Goal: Navigation & Orientation: Find specific page/section

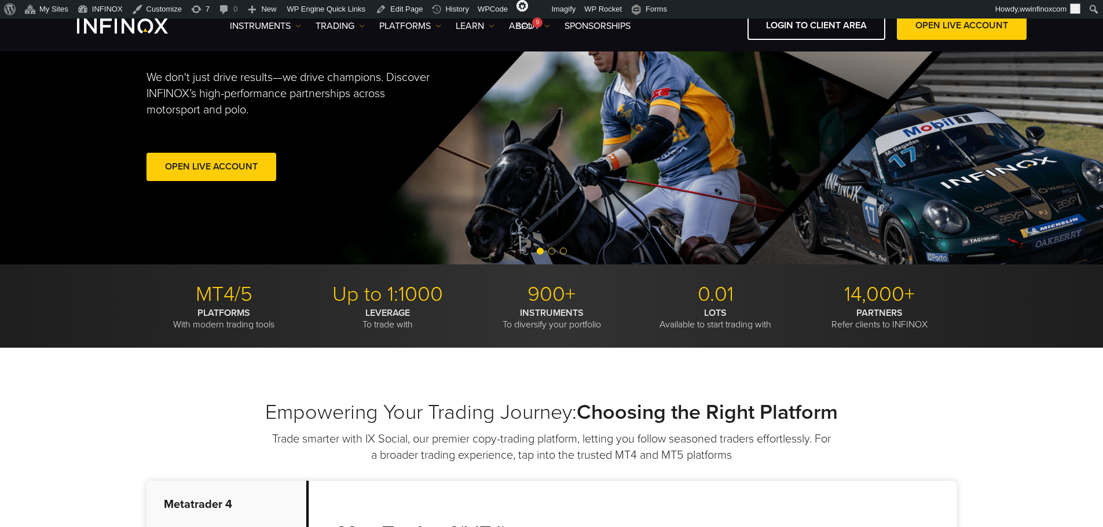
click at [553, 253] on span "Go to slide 2" at bounding box center [551, 251] width 7 height 7
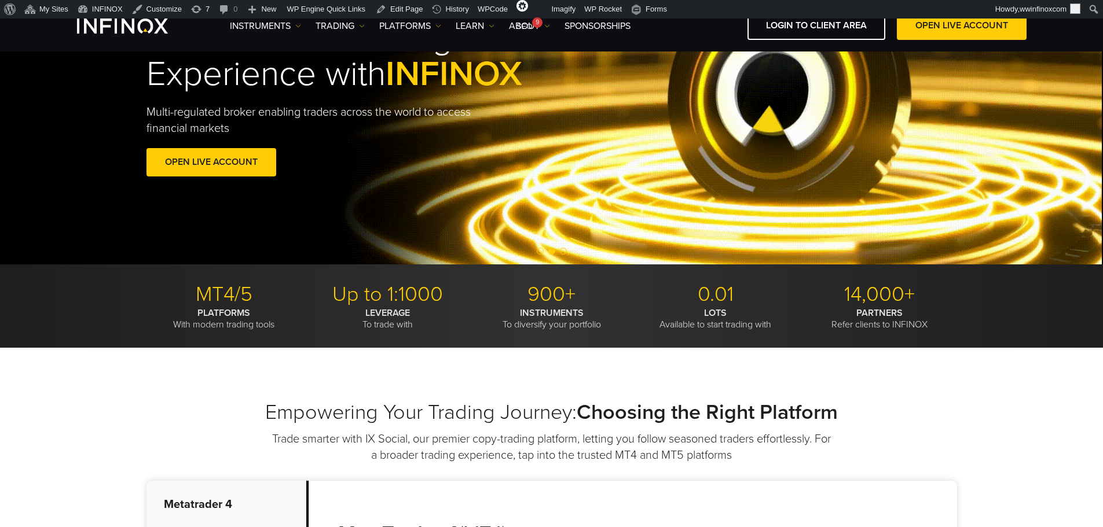
click at [564, 252] on span "Go to slide 3" at bounding box center [563, 251] width 7 height 7
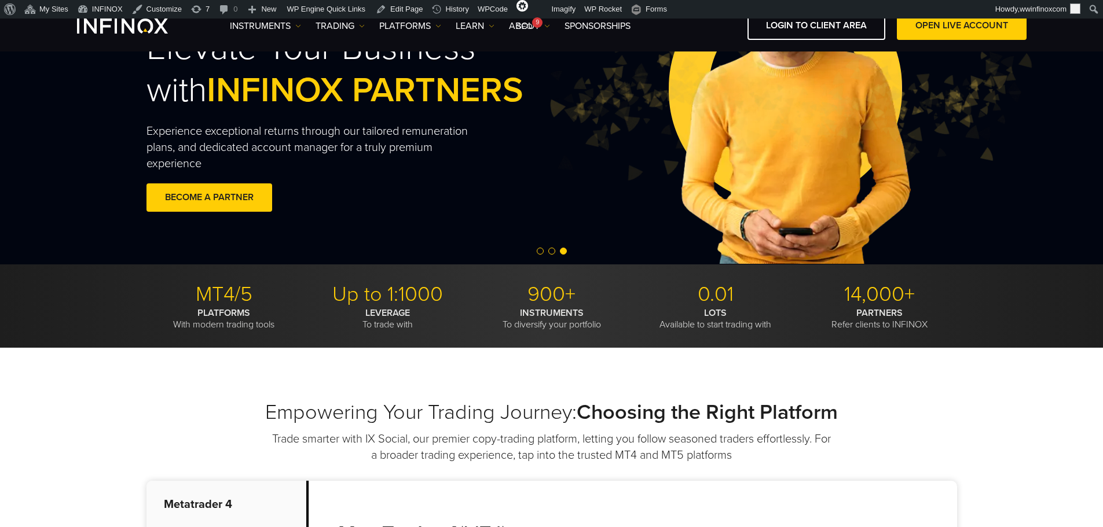
click at [548, 251] on div at bounding box center [551, 252] width 1103 height 14
click at [555, 252] on span "Go to slide 2" at bounding box center [551, 251] width 7 height 7
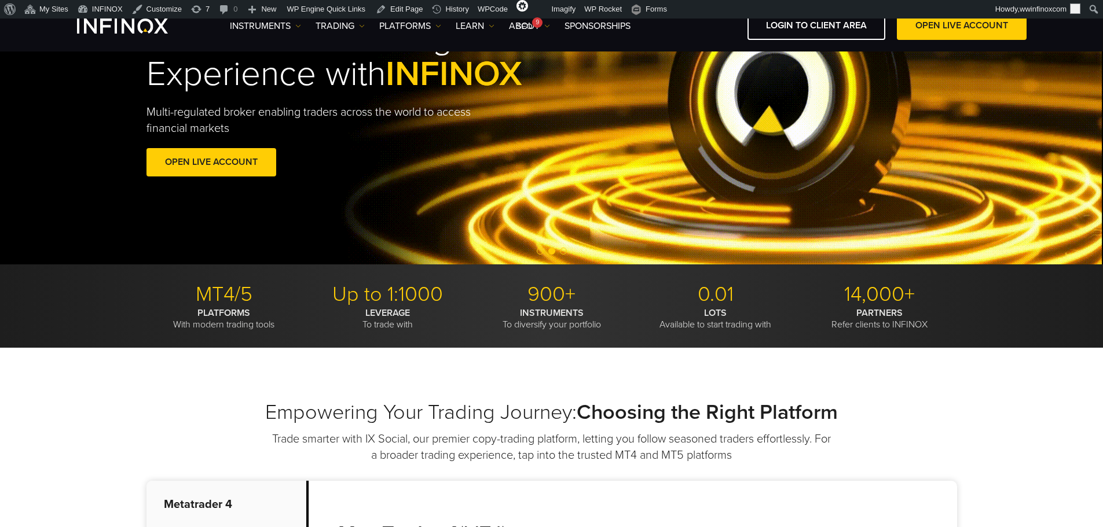
click at [541, 252] on span "Go to slide 1" at bounding box center [540, 251] width 7 height 7
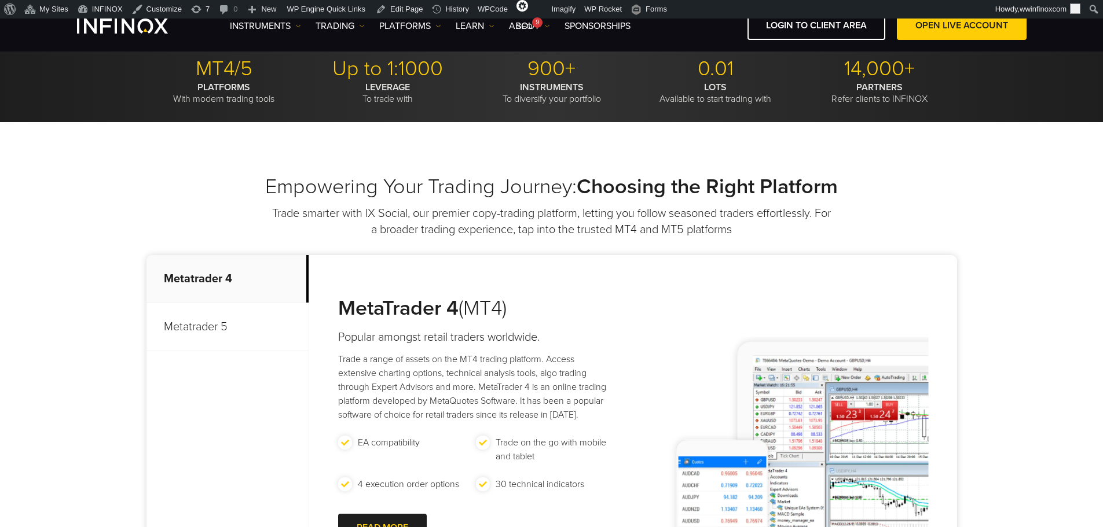
scroll to position [405, 0]
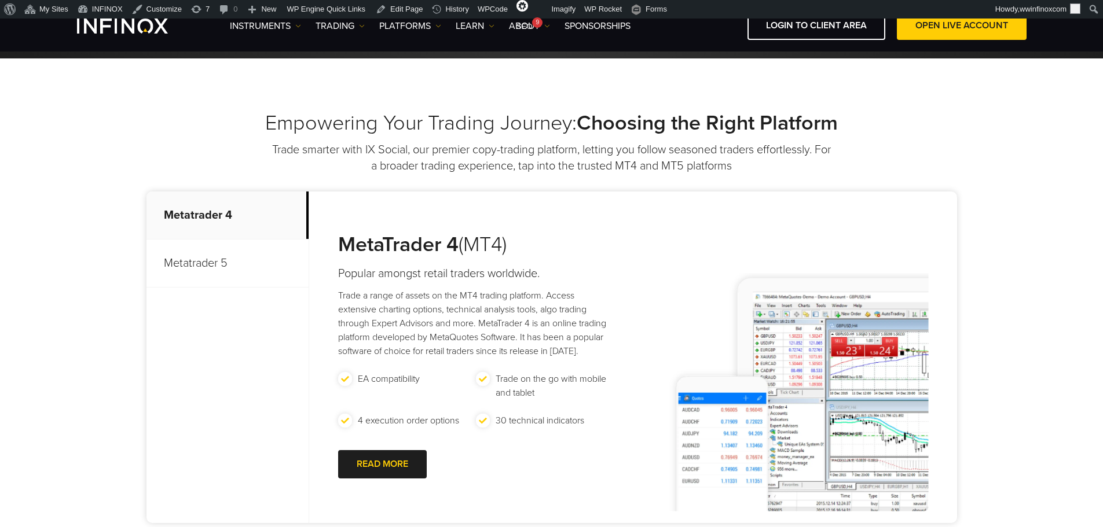
click at [247, 278] on p "Metatrader 5" at bounding box center [227, 264] width 162 height 48
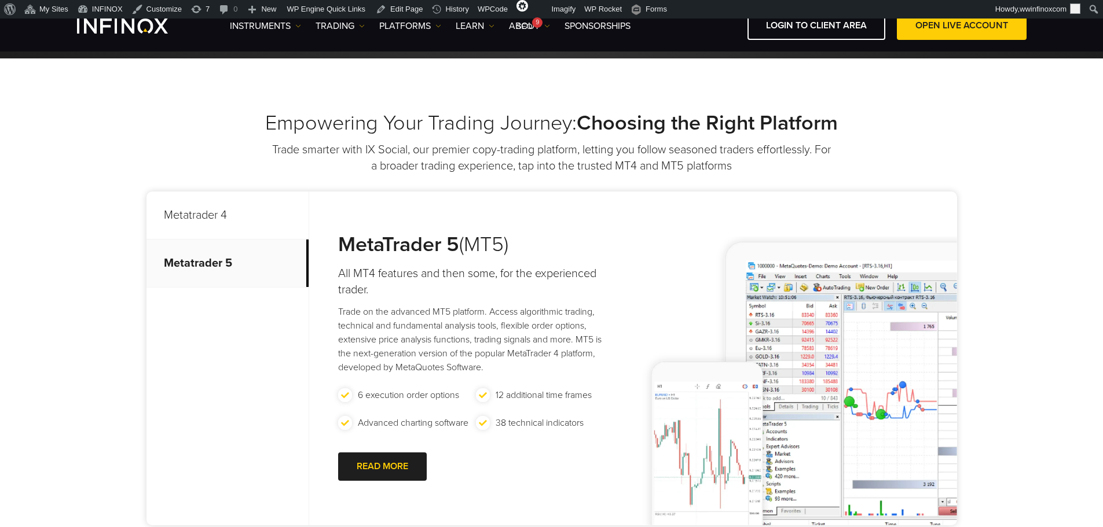
scroll to position [0, 0]
click at [243, 222] on p "Metatrader 4" at bounding box center [227, 216] width 162 height 48
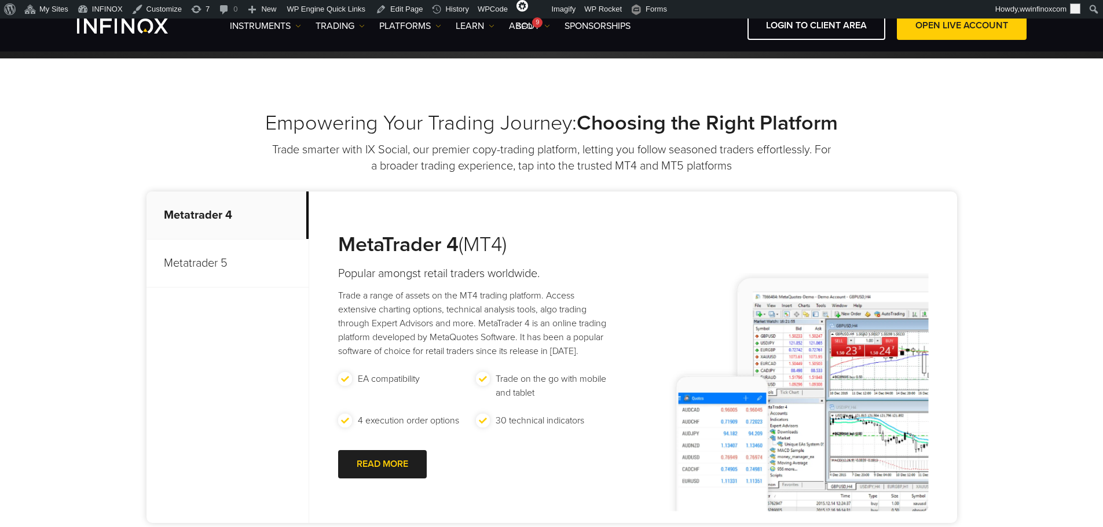
click at [242, 249] on p "Metatrader 5" at bounding box center [227, 264] width 162 height 48
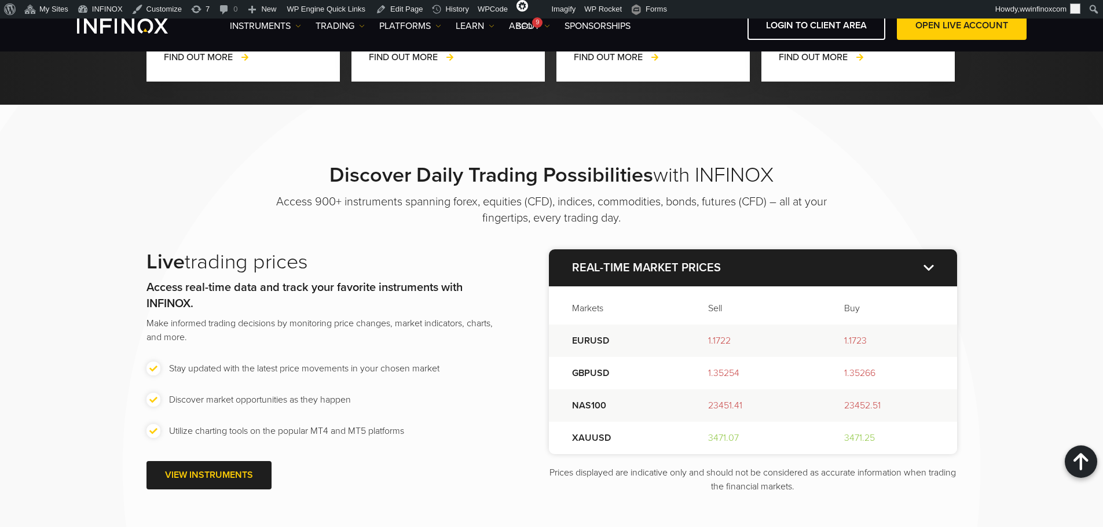
click at [930, 259] on p "Real-time market prices" at bounding box center [753, 268] width 408 height 37
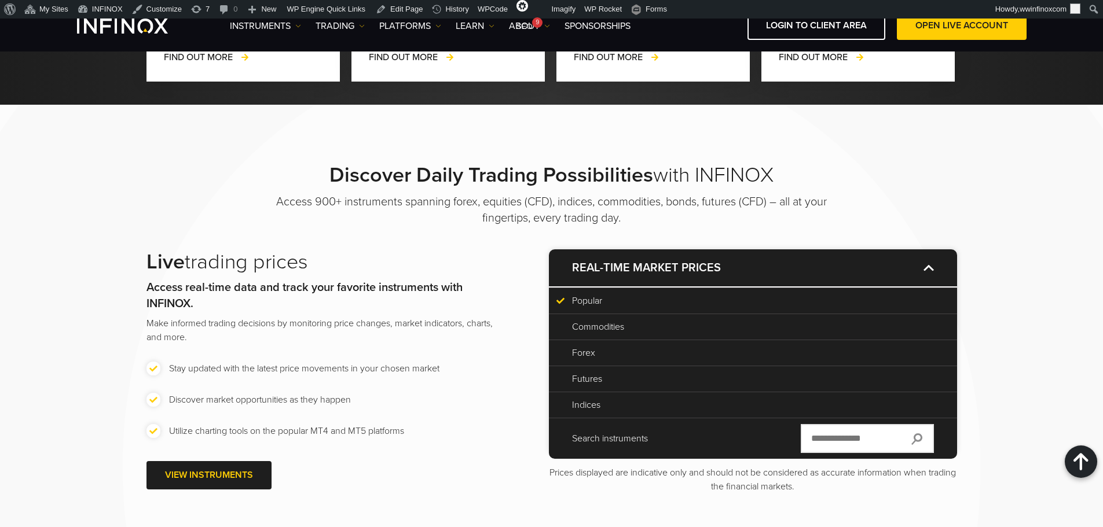
click at [930, 259] on p "Real-time market prices" at bounding box center [753, 268] width 408 height 37
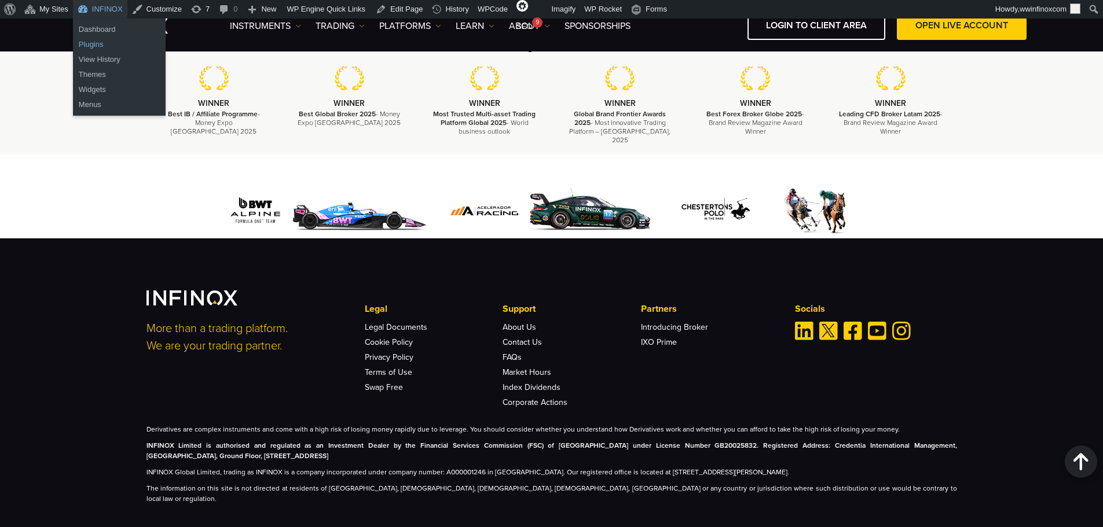
click at [98, 39] on link "Plugins" at bounding box center [119, 44] width 93 height 15
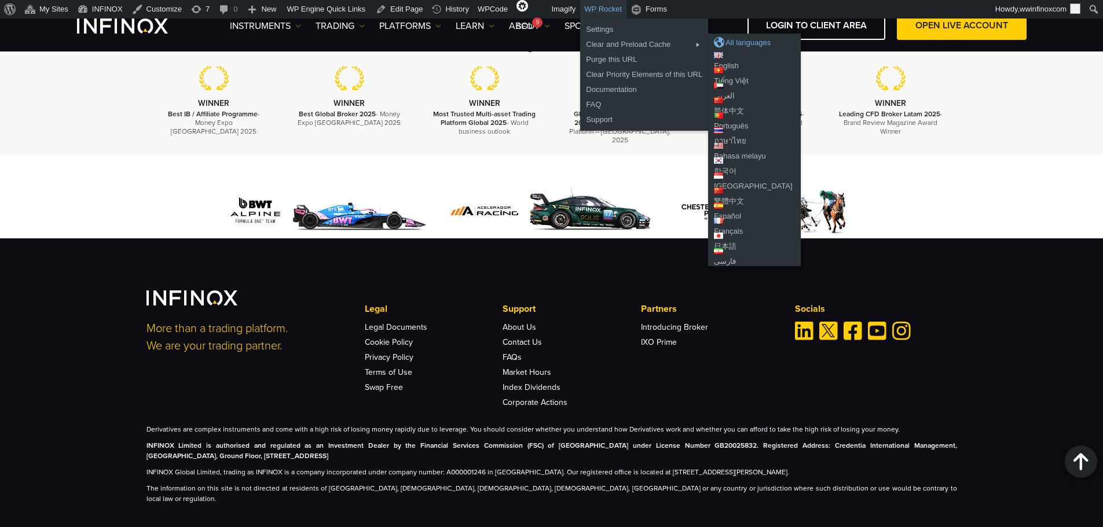
click at [718, 39] on div "All languages" at bounding box center [754, 43] width 81 height 12
